Goal: Information Seeking & Learning: Find specific fact

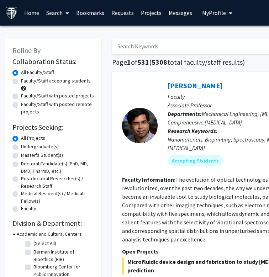
click at [148, 47] on input "Search Keywords" at bounding box center [252, 46] width 280 height 16
type input "weng"
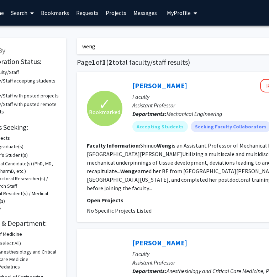
scroll to position [0, 36]
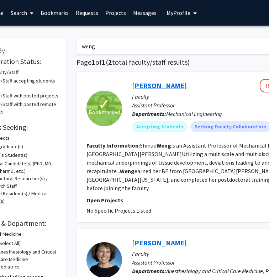
click at [152, 88] on link "Shinuo Weng" at bounding box center [159, 85] width 55 height 9
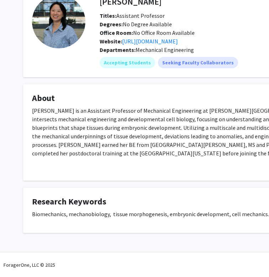
scroll to position [45, 16]
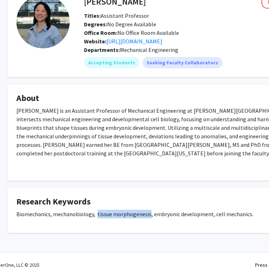
drag, startPoint x: 147, startPoint y: 213, endPoint x: 96, endPoint y: 217, distance: 51.8
click at [96, 217] on p "Biomechanics, mechanobiology, tissue morphogenesis, embryonic development, cell…" at bounding box center [197, 214] width 363 height 9
copy p "tissue morphogenesis"
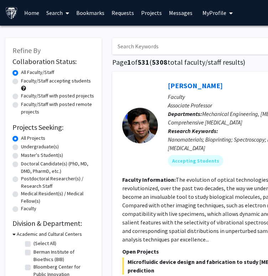
click at [194, 46] on input "Search Keywords" at bounding box center [252, 46] width 280 height 16
type input "[PERSON_NAME]"
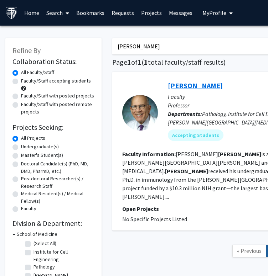
click at [195, 86] on link "[PERSON_NAME]" at bounding box center [195, 85] width 55 height 9
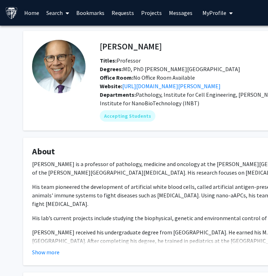
scroll to position [115, 0]
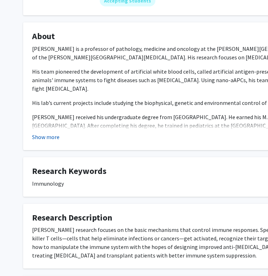
click at [49, 138] on button "Show more" at bounding box center [45, 137] width 27 height 9
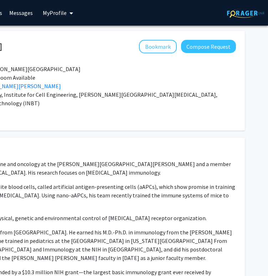
scroll to position [0, 0]
